Goal: Task Accomplishment & Management: Use online tool/utility

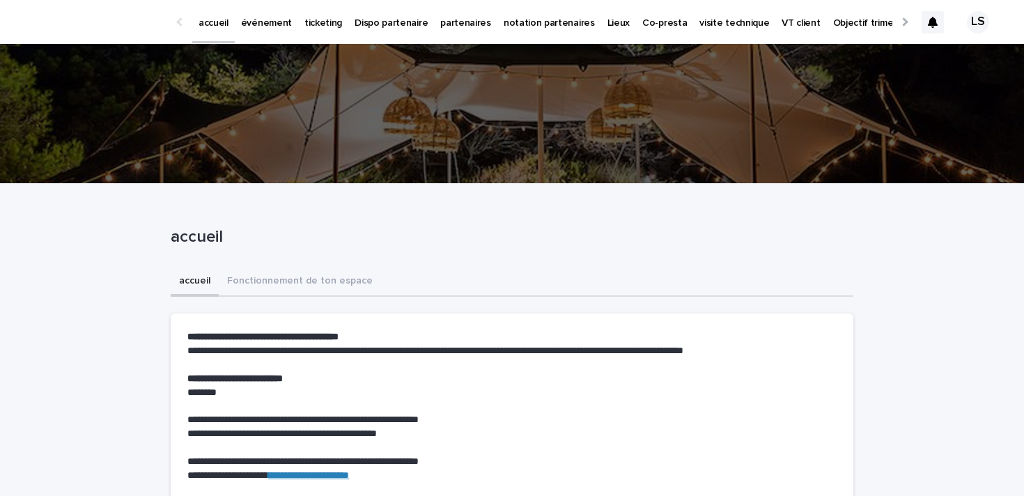
click at [261, 26] on p "événement" at bounding box center [266, 14] width 51 height 29
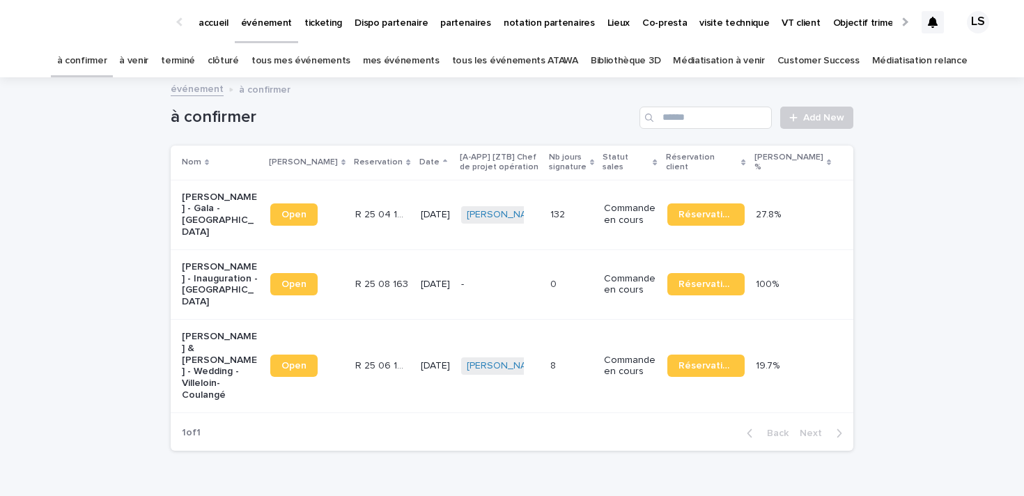
click at [217, 274] on p "[PERSON_NAME] - Inauguration - [GEOGRAPHIC_DATA]" at bounding box center [220, 284] width 77 height 47
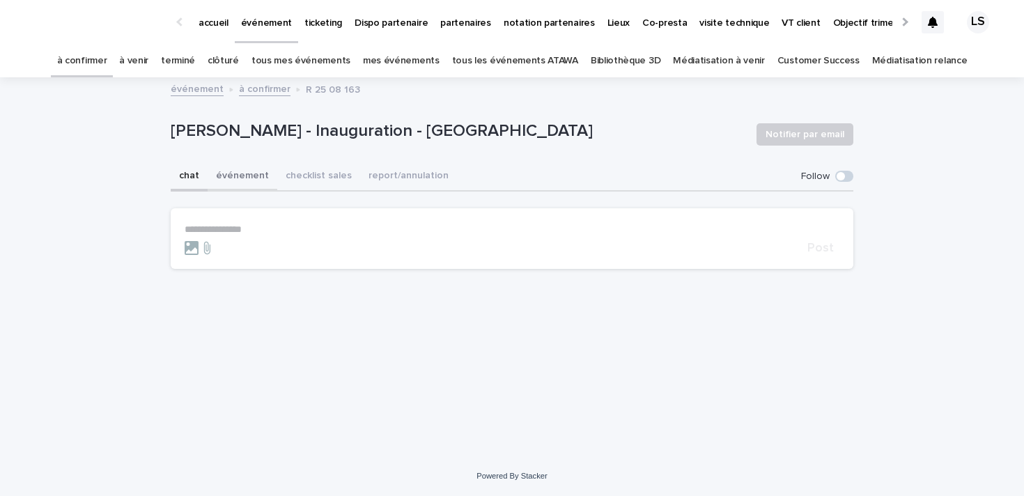
click at [238, 179] on button "événement" at bounding box center [243, 176] width 70 height 29
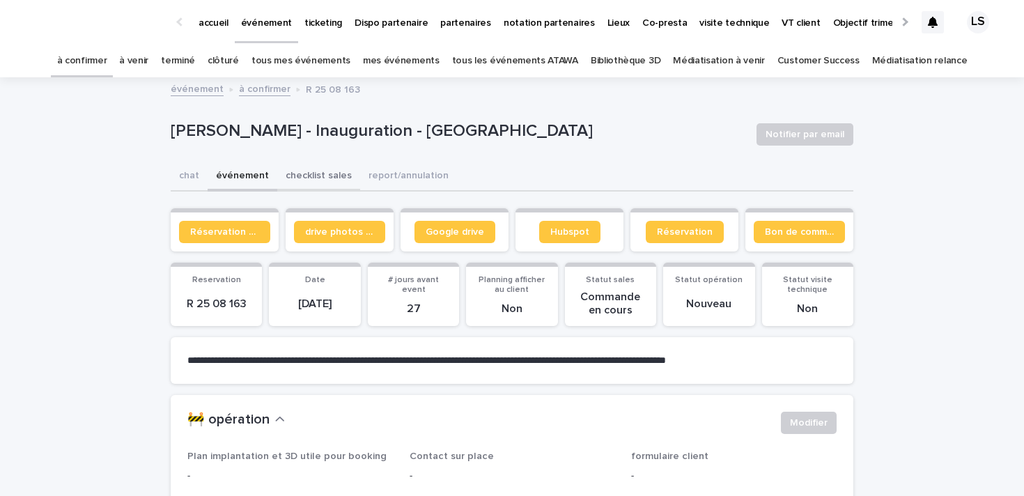
click at [333, 179] on button "checklist sales" at bounding box center [318, 176] width 83 height 29
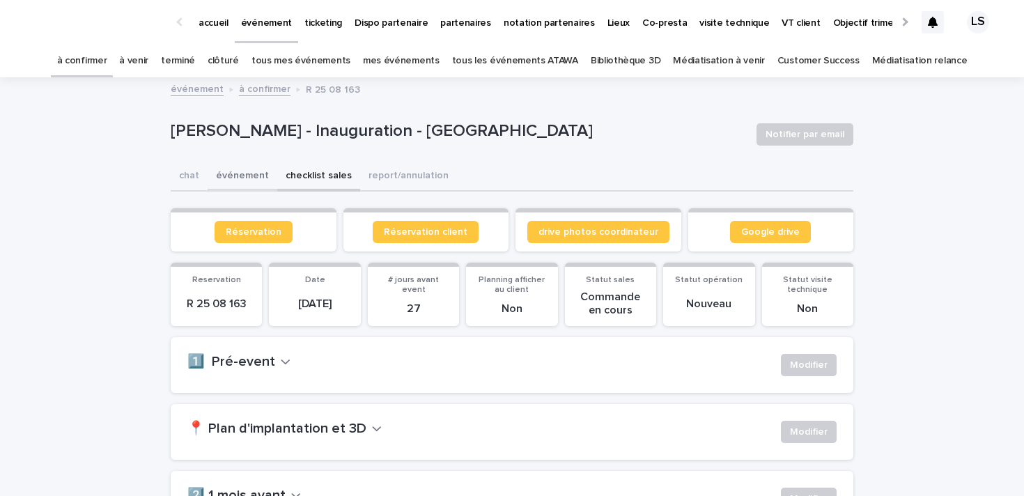
click at [250, 176] on button "événement" at bounding box center [243, 176] width 70 height 29
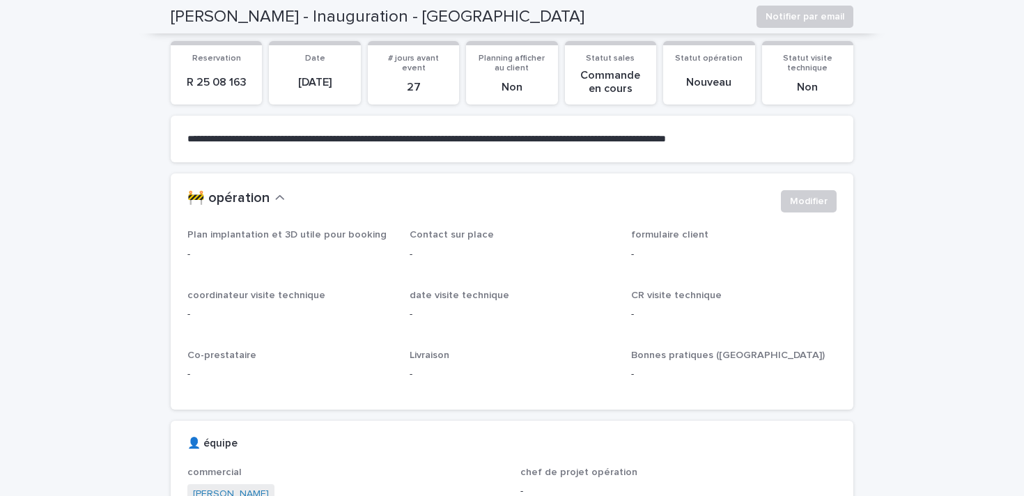
scroll to position [225, 0]
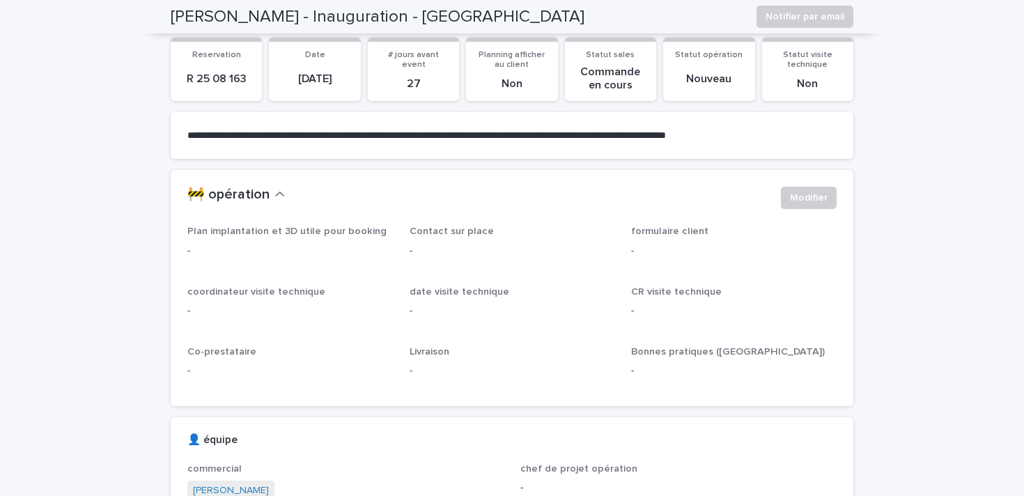
click at [636, 252] on p "-" at bounding box center [733, 251] width 205 height 15
click at [634, 249] on p "-" at bounding box center [733, 251] width 205 height 15
click at [647, 239] on div "formulaire client -" at bounding box center [733, 247] width 205 height 43
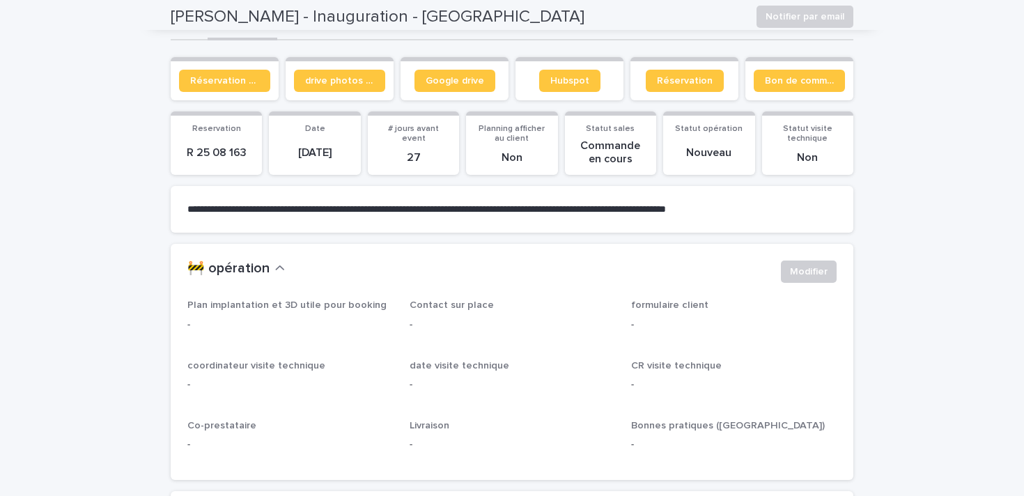
scroll to position [109, 0]
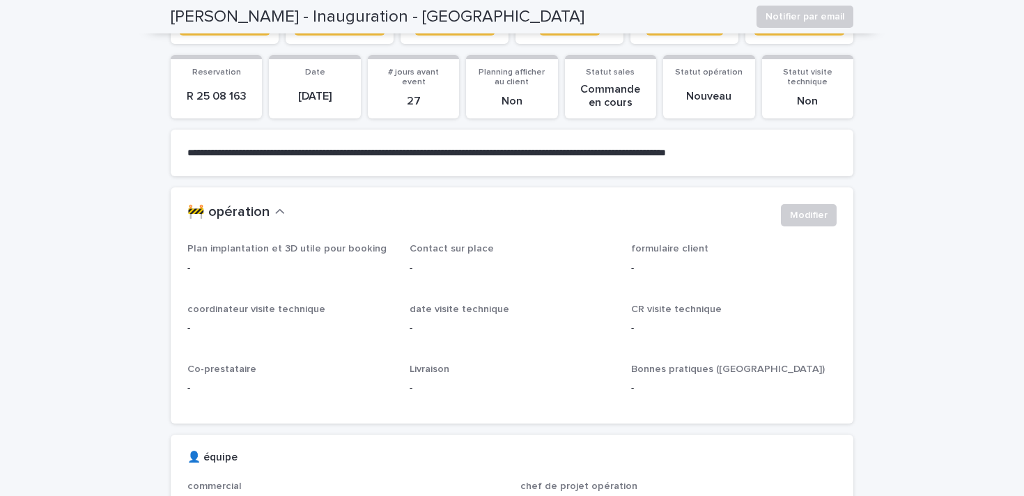
click at [661, 250] on span "formulaire client" at bounding box center [669, 249] width 77 height 10
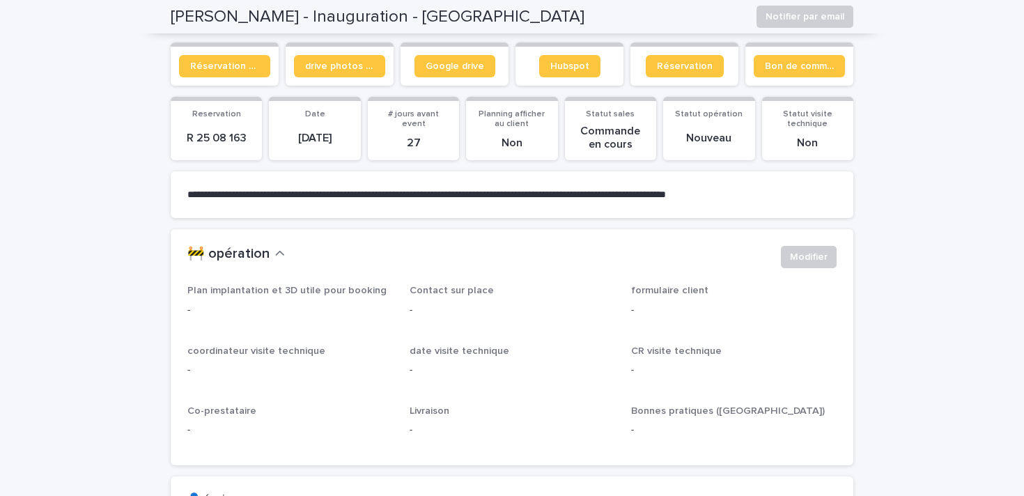
scroll to position [0, 0]
